Goal: Navigation & Orientation: Find specific page/section

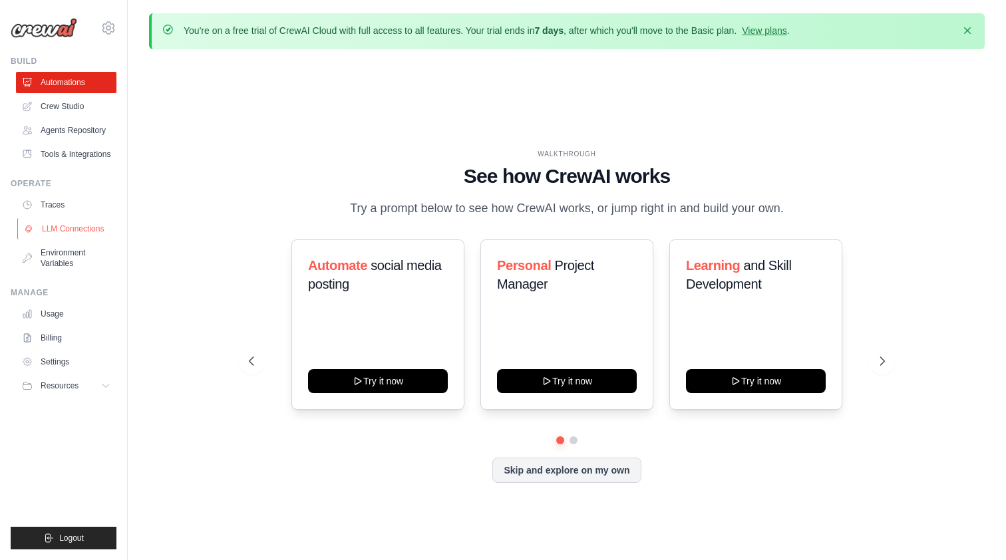
click at [82, 231] on link "LLM Connections" at bounding box center [67, 228] width 100 height 21
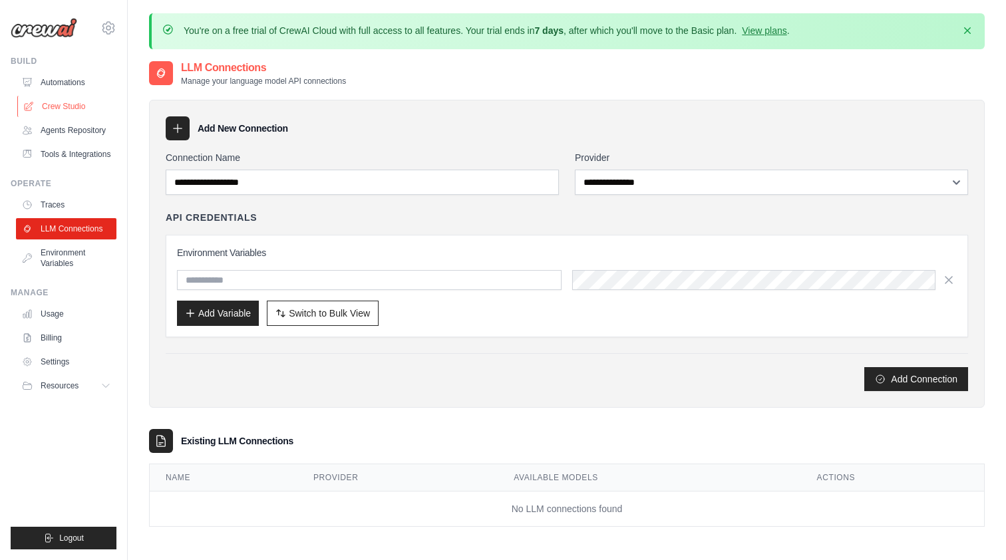
click at [71, 108] on link "Crew Studio" at bounding box center [67, 106] width 100 height 21
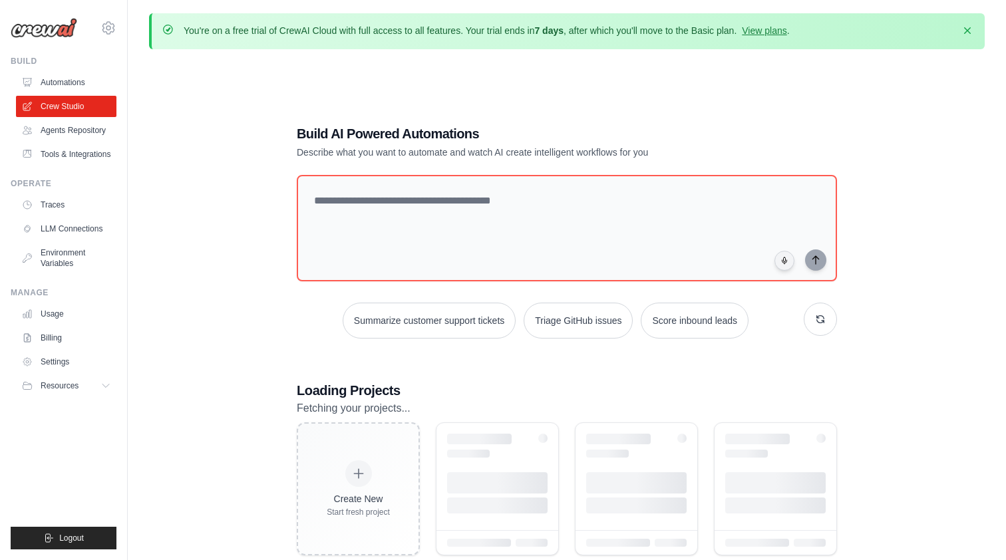
click at [85, 382] on button "Resources" at bounding box center [66, 385] width 100 height 21
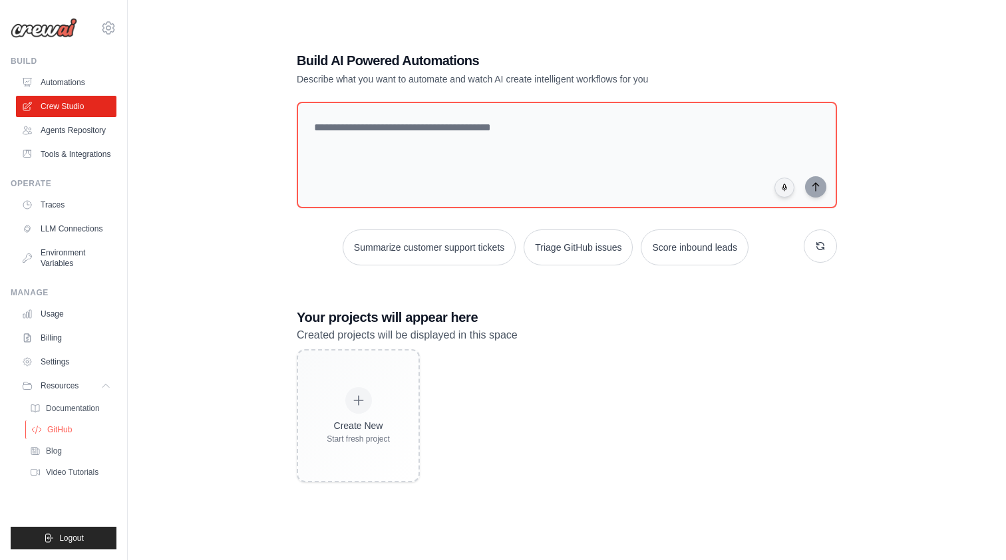
scroll to position [73, 0]
click at [67, 411] on span "Documentation" at bounding box center [74, 408] width 54 height 11
